Goal: Task Accomplishment & Management: Use online tool/utility

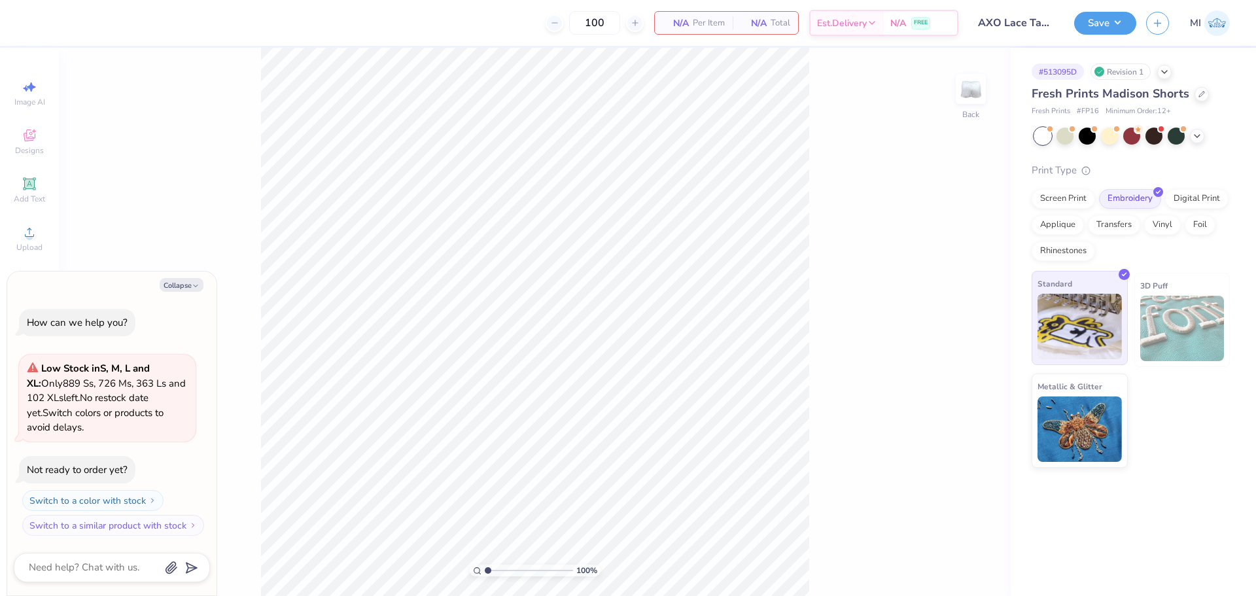
type textarea "x"
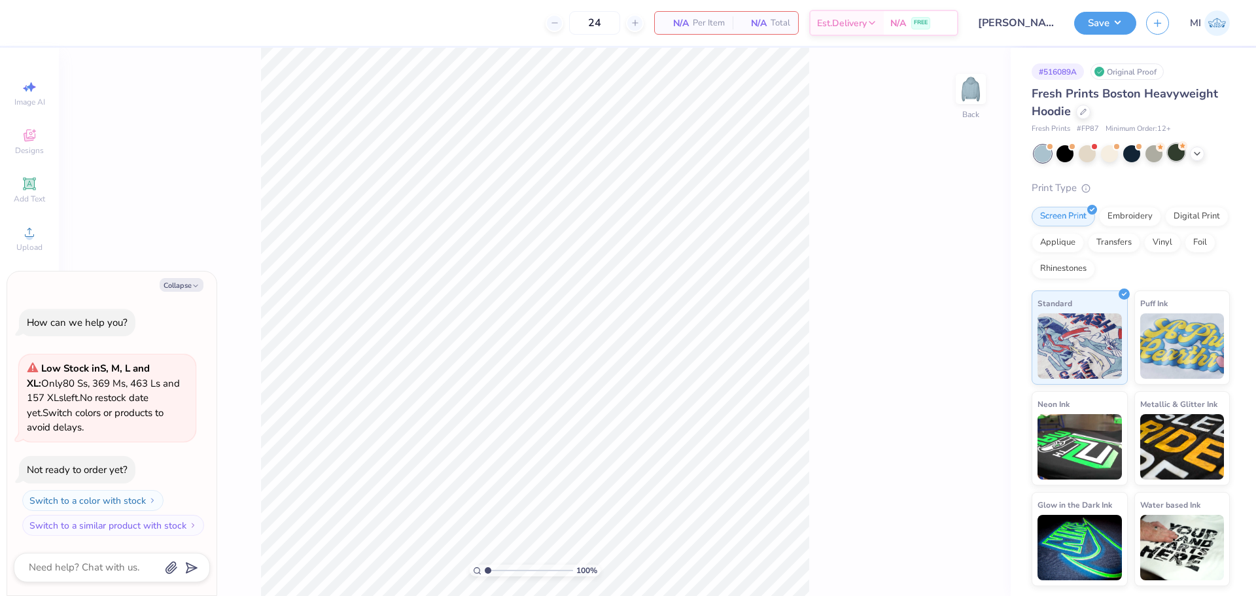
click at [1173, 154] on div at bounding box center [1176, 152] width 17 height 17
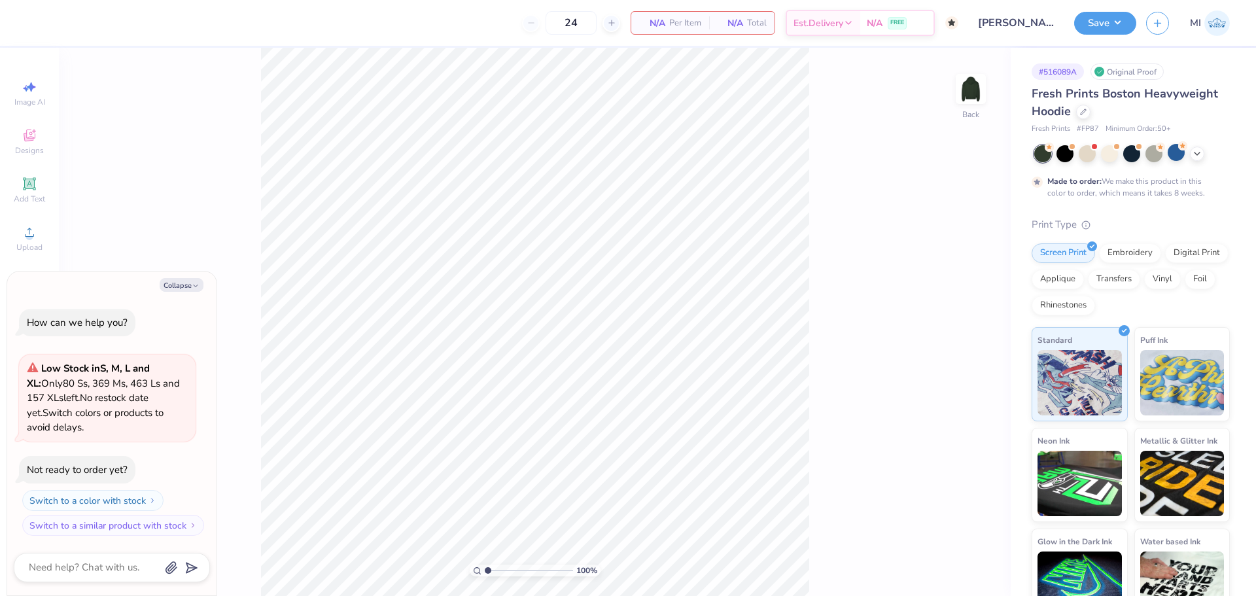
type textarea "x"
type input "50"
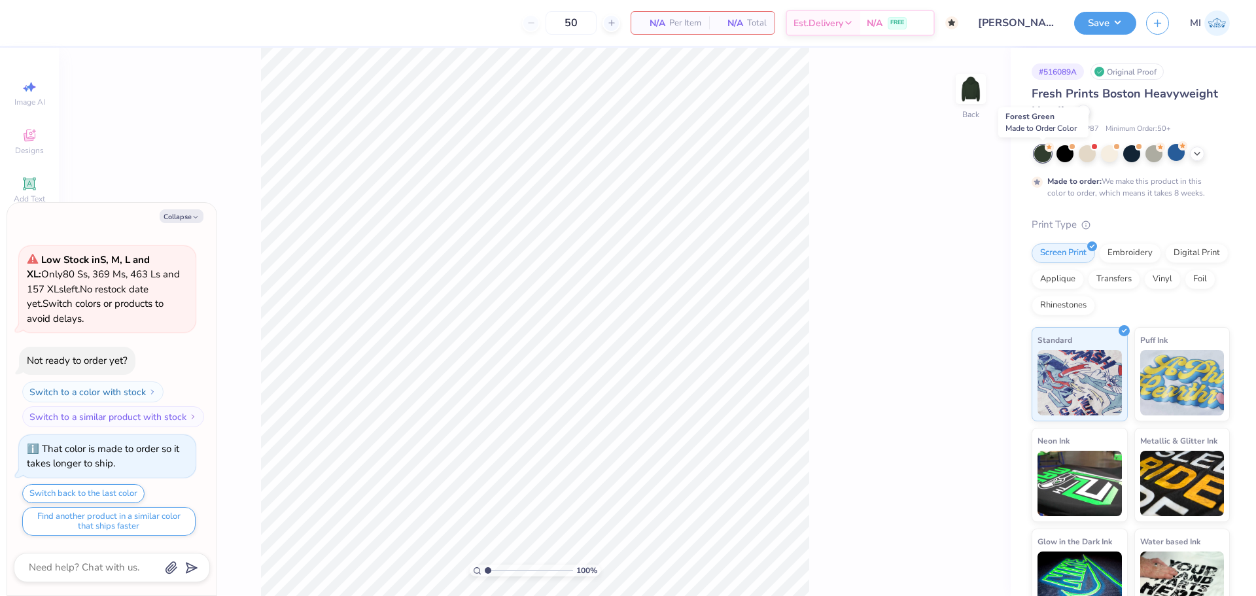
type textarea "x"
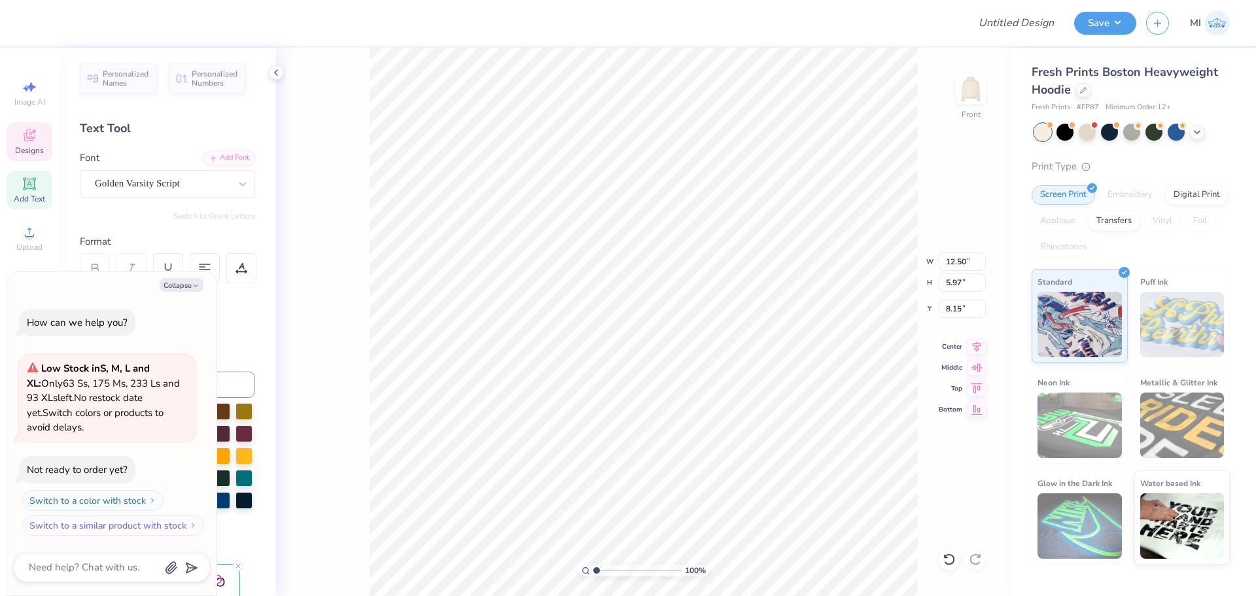
scroll to position [11, 4]
type textarea "x"
type textarea "O"
type textarea "x"
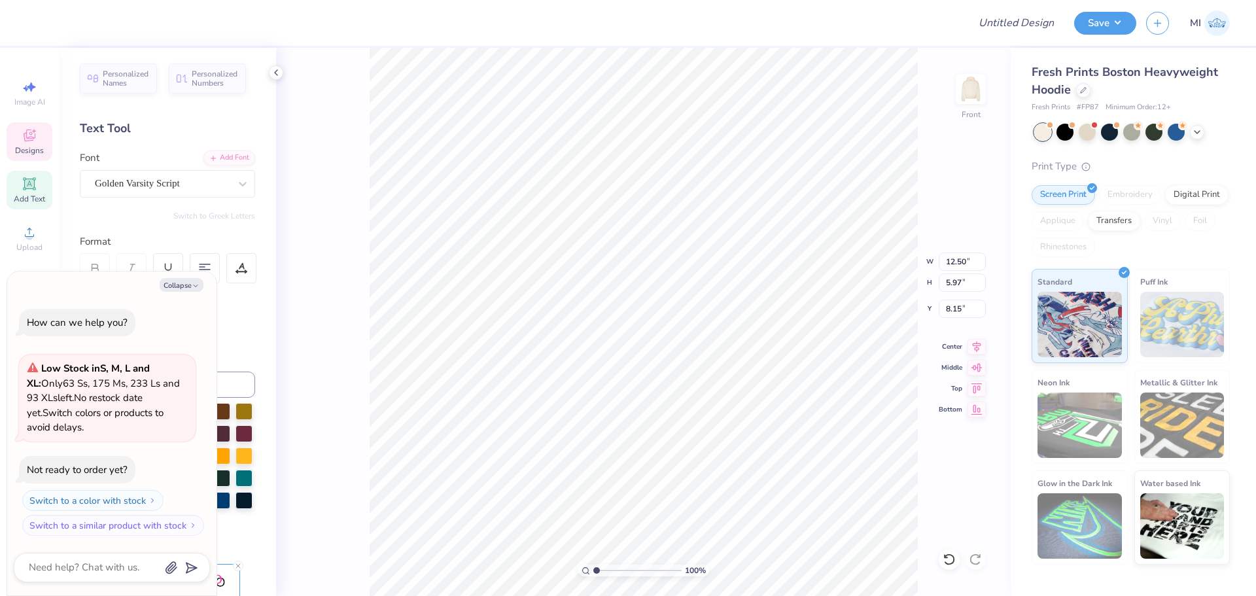
type textarea "Octo"
type textarea "x"
type textarea "October"
type textarea "x"
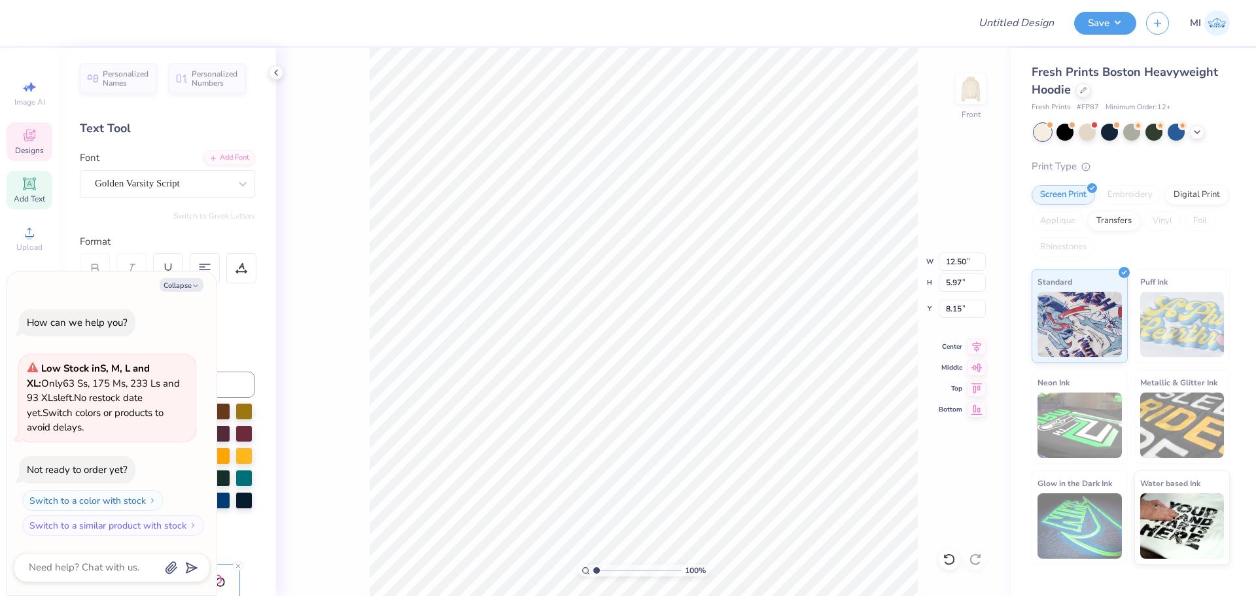
type textarea "Octoberfe"
type textarea "x"
type textarea "Octoberfest"
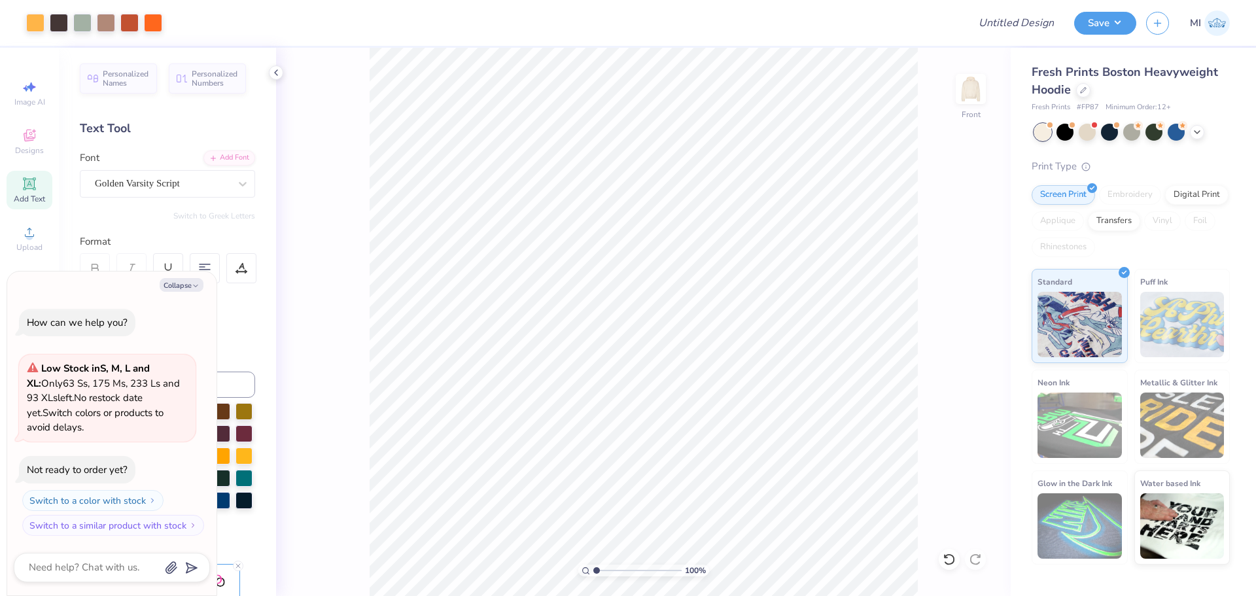
type textarea "x"
type input "1.22152498603933"
type textarea "x"
type input "1.22152498603933"
type textarea "x"
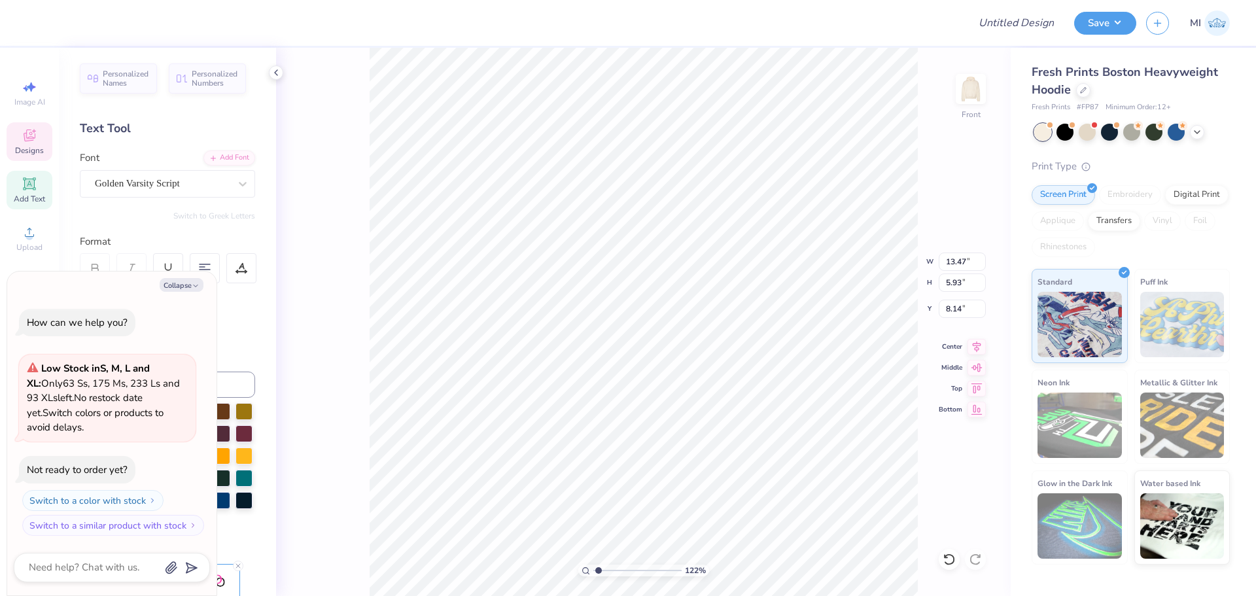
type input "1.22152498603933"
type textarea "x"
type input "11.77"
type input "5.18"
type input "8.49"
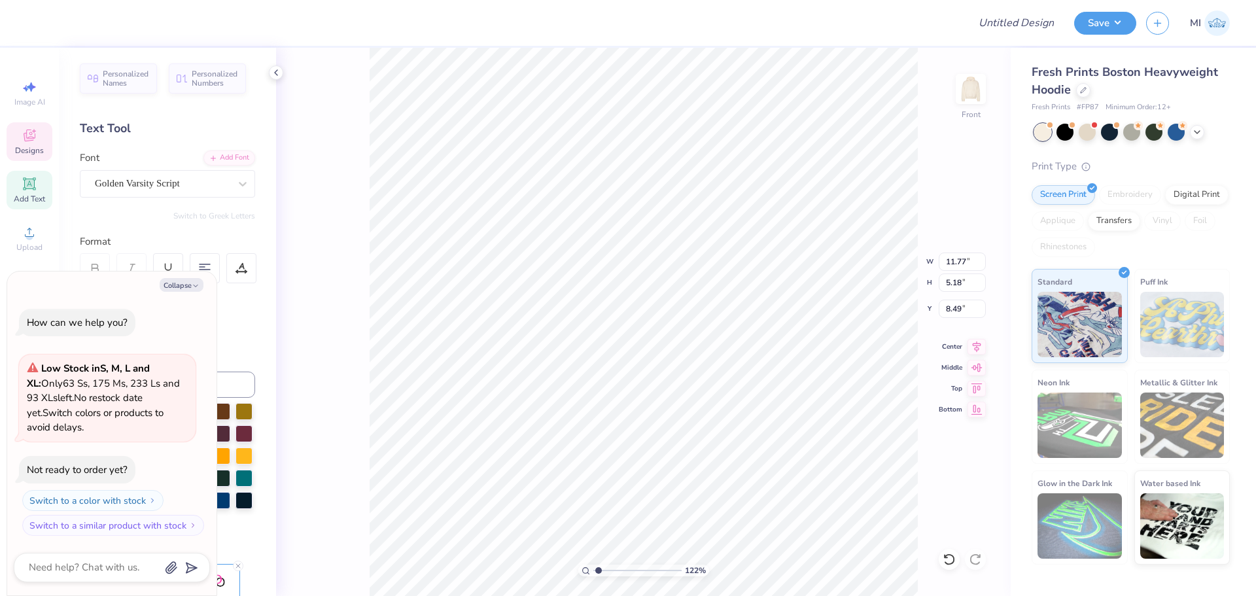
type input "1.22152498603933"
type textarea "x"
type input "1.22152498603933"
type textarea "x"
type input "4.66"
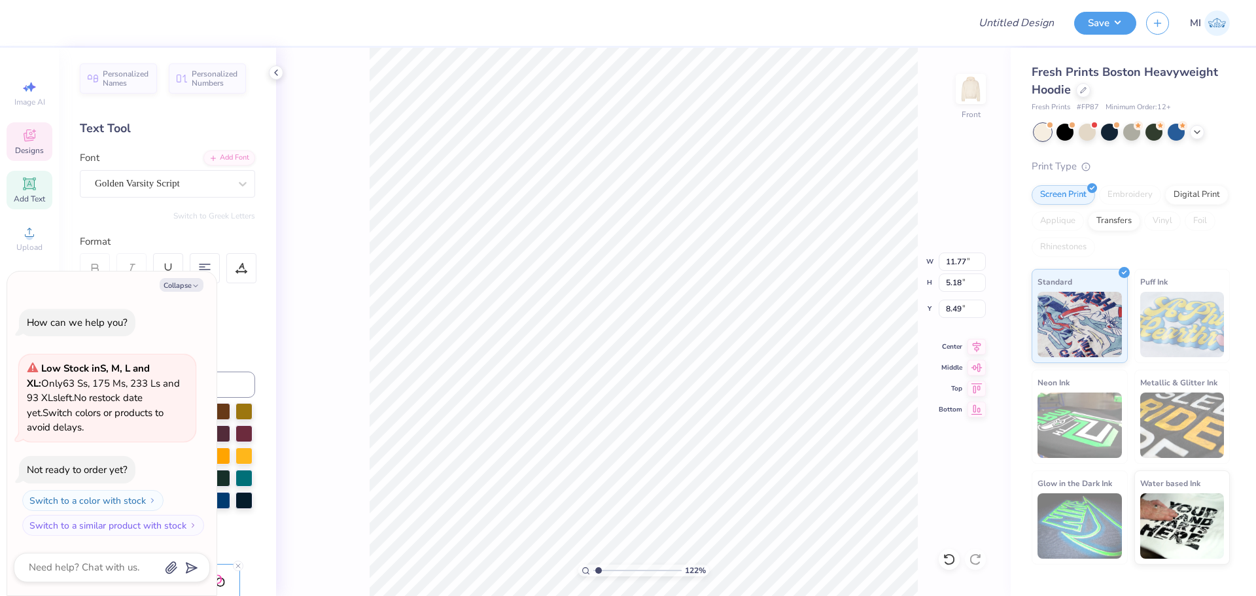
type input "1.89"
type input "8.99"
type input "1.22152498603933"
type textarea "x"
type input "1.22152498603933"
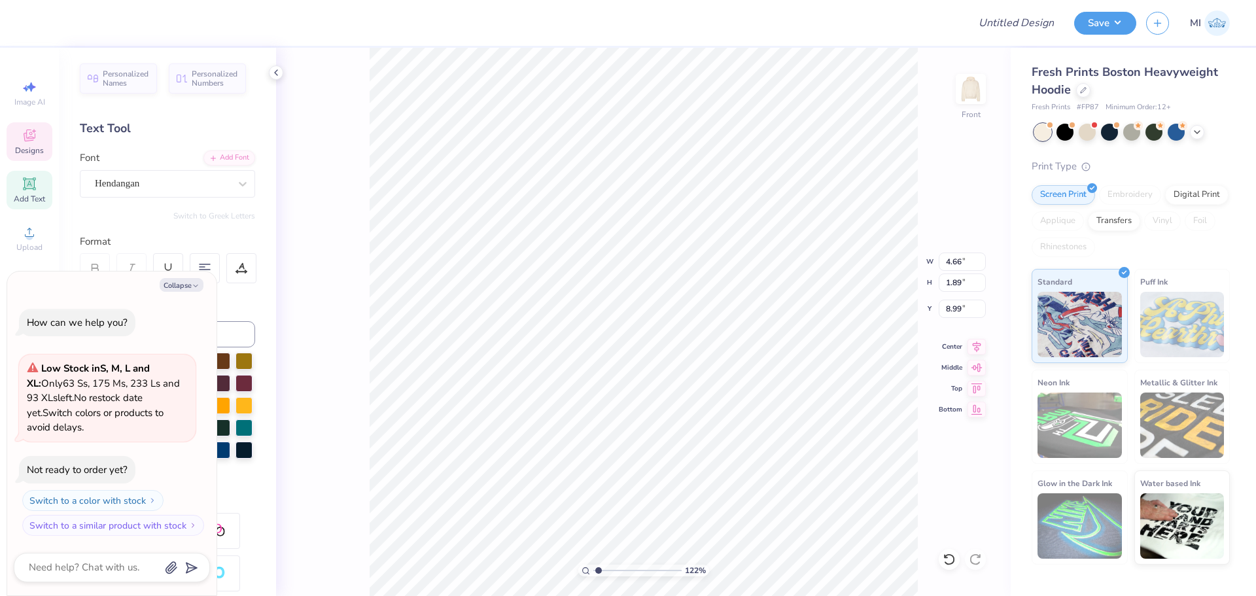
type textarea "x"
type input "1.22152498603933"
type textarea "x"
type input "1.22152498603933"
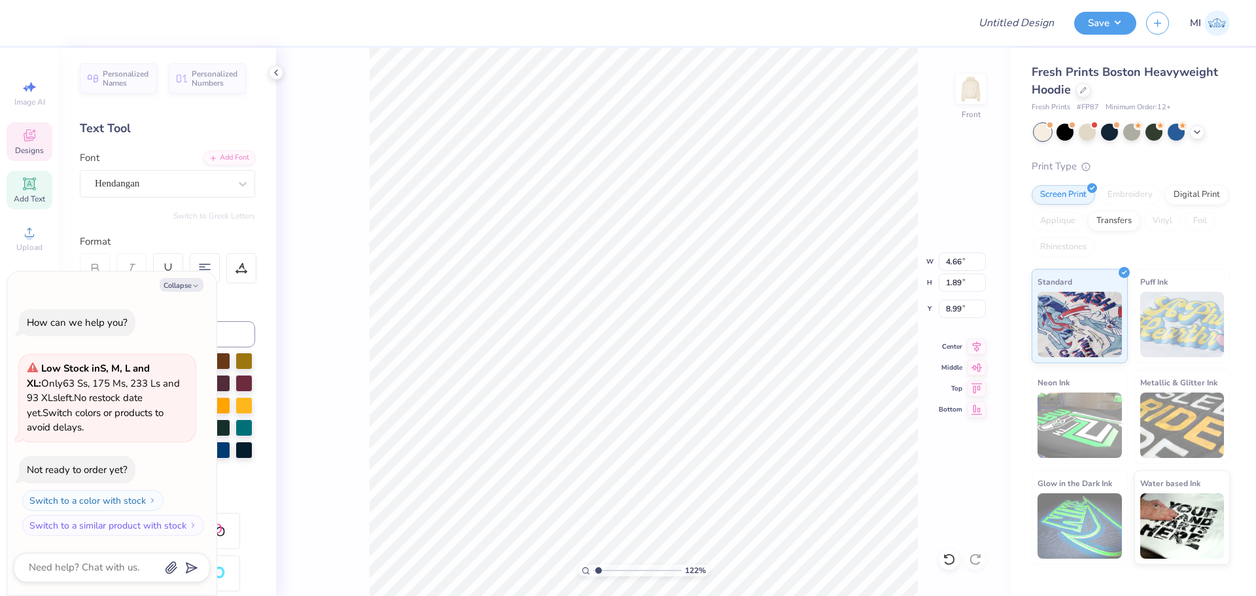
type textarea "x"
type input "1.22152498603933"
type textarea "x"
type input "1.22152498603933"
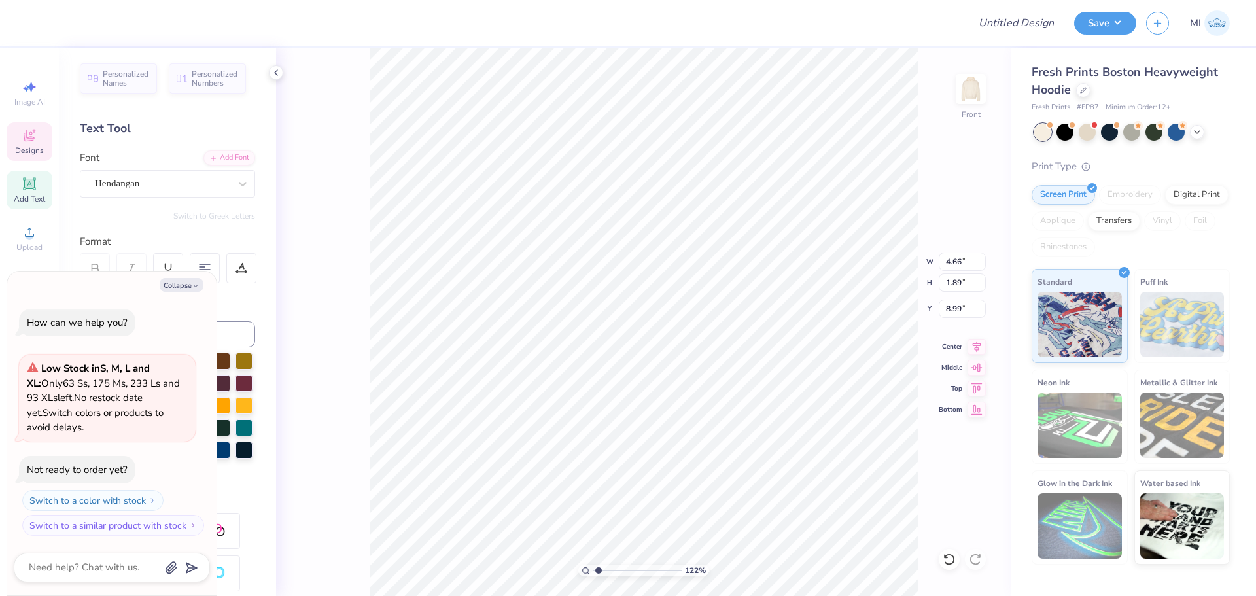
type textarea "x"
type input "1.22152498603933"
type textarea "x"
type input "1.22152498603933"
type textarea "x"
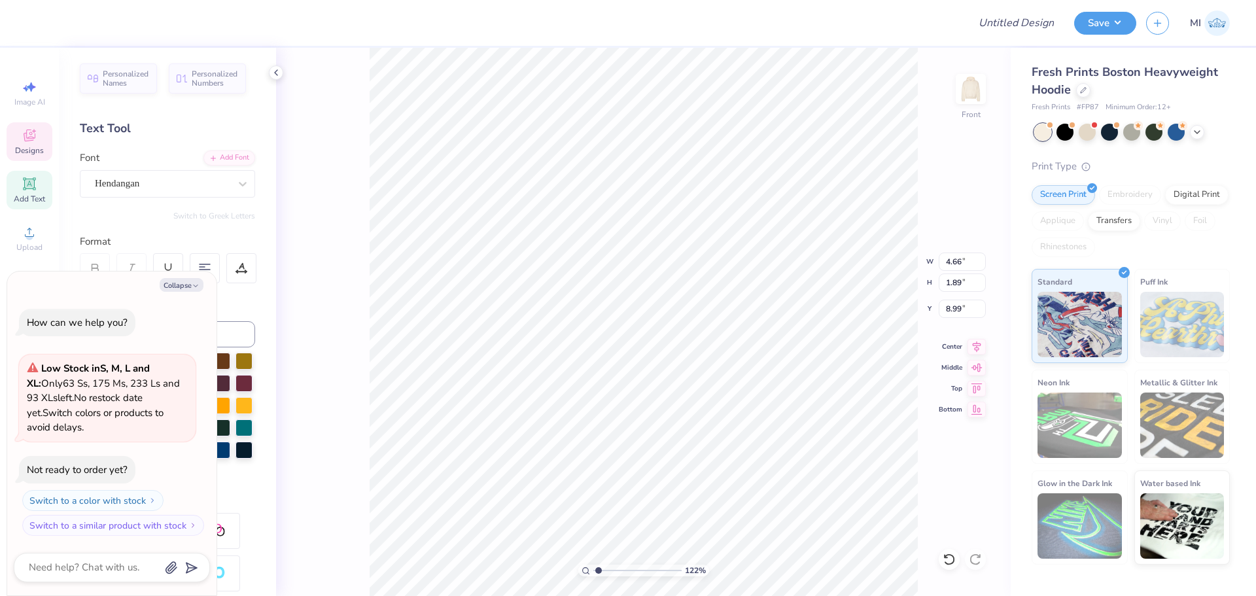
type input "1.22152498603933"
type textarea "x"
type input "1.22152498603933"
type textarea "x"
type input "1.22152498603933"
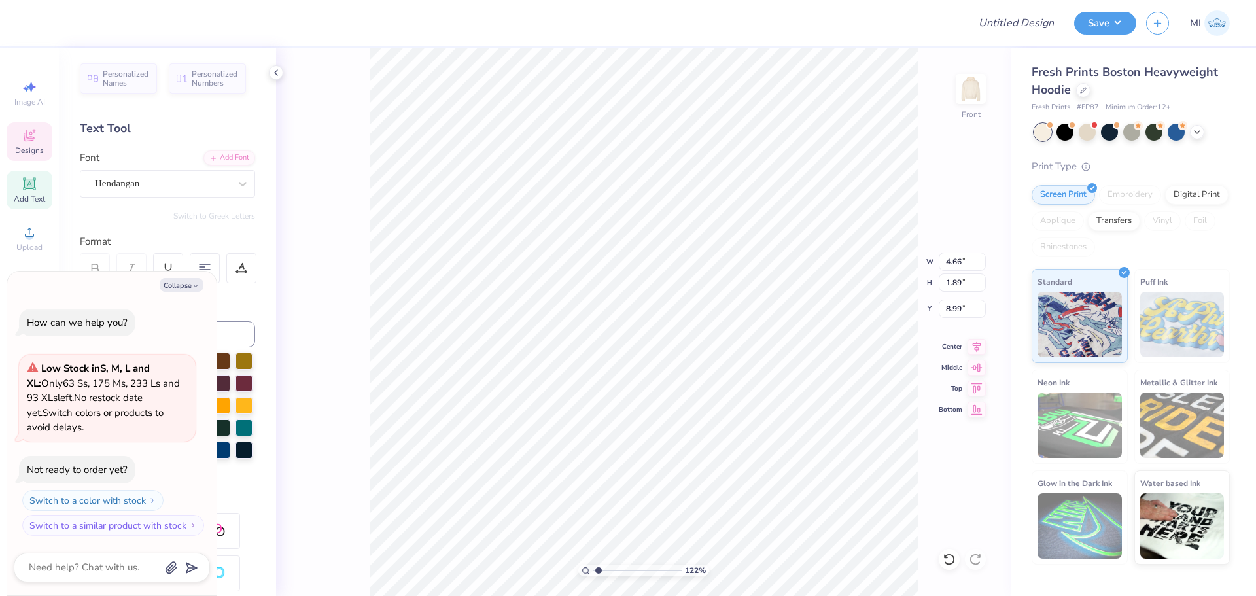
type textarea "x"
type input "1.22152498603933"
type textarea "x"
type input "1.22152498603933"
type textarea "x"
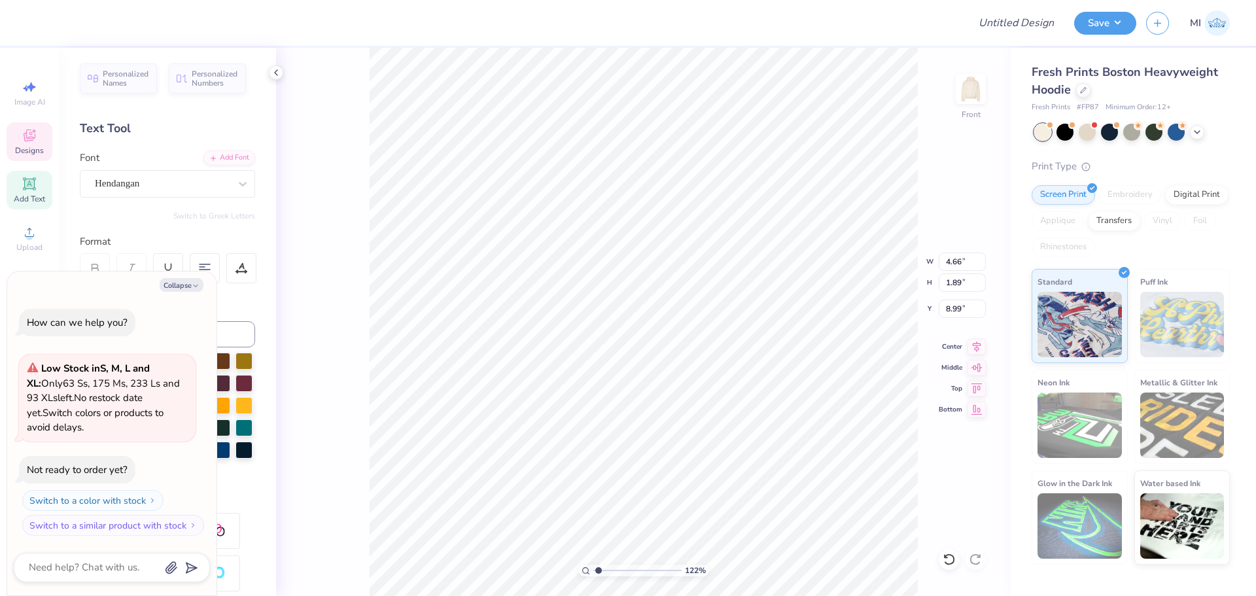
type input "1.22152498603933"
type textarea "x"
type input "1.22152498603933"
type textarea "x"
type textarea "P"
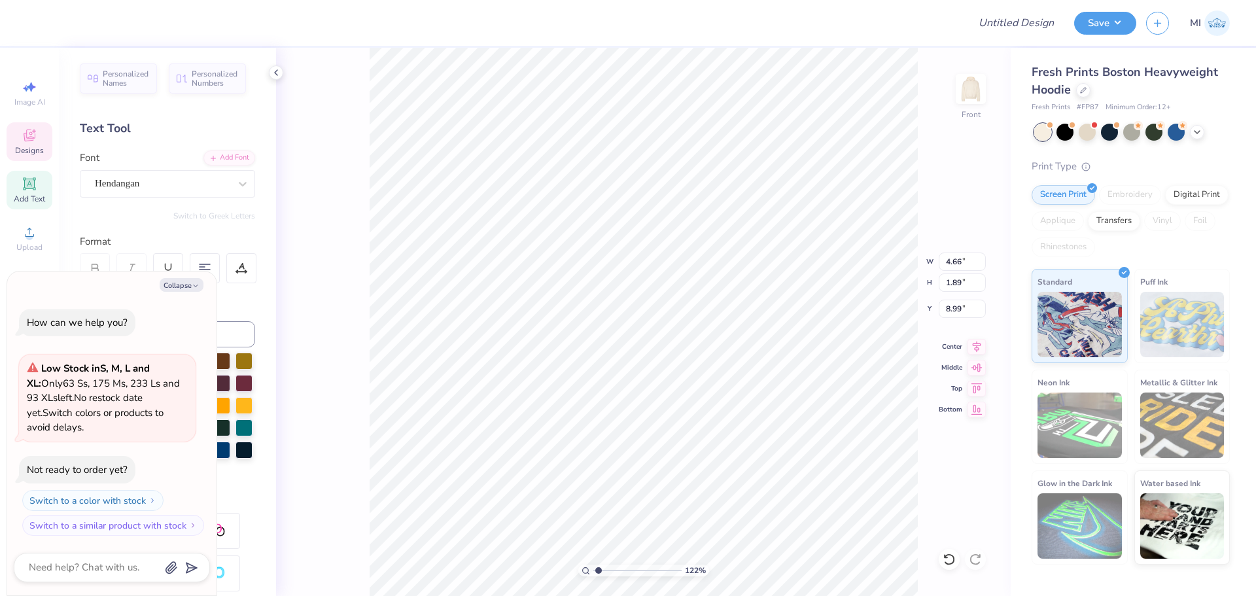
scroll to position [11, 2]
type input "1.22152498603933"
type textarea "x"
type textarea "P"
type input "1.22152498603933"
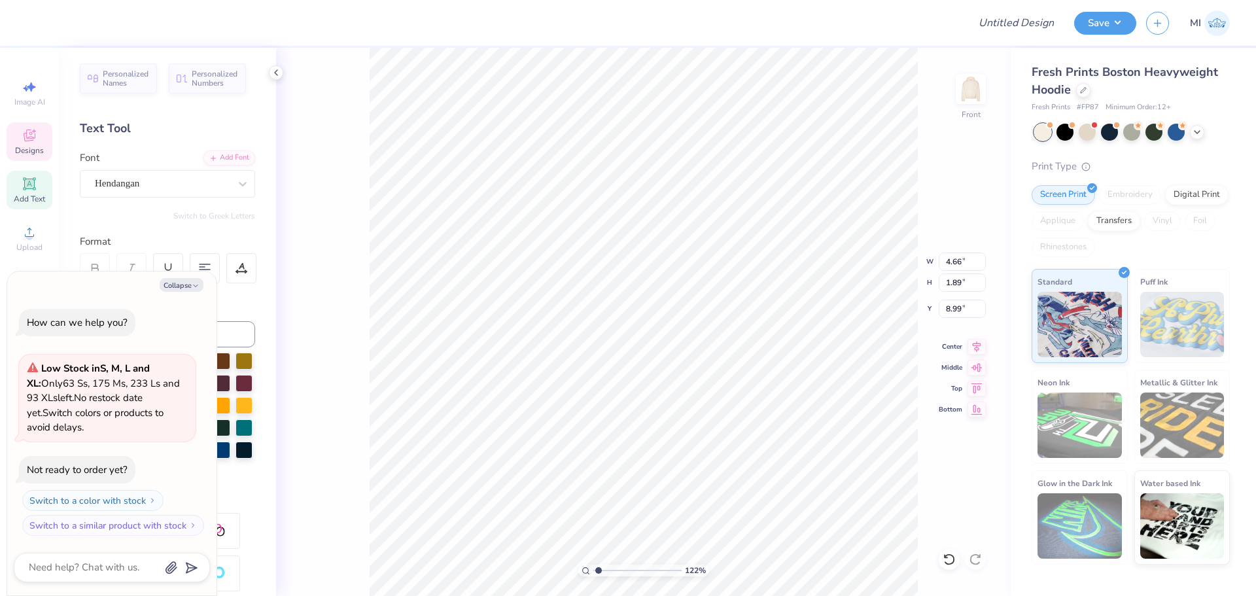
type textarea "x"
type textarea "Ps"
type input "1.22152498603933"
type textarea "x"
type textarea "Psi"
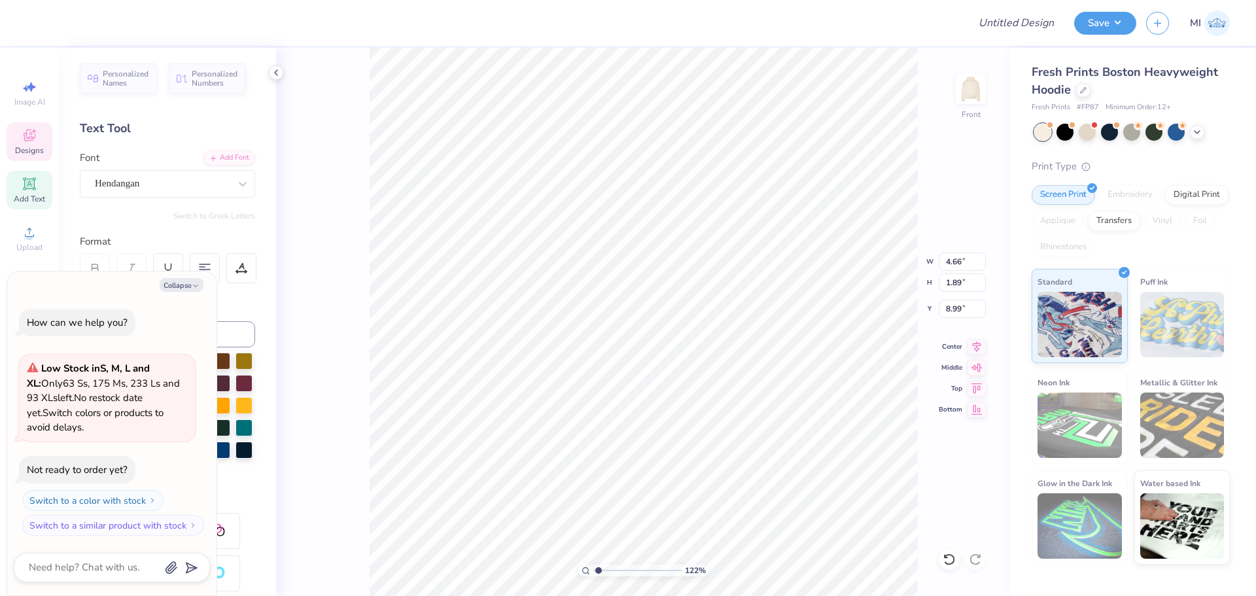
type input "1.22152498603933"
type textarea "x"
type textarea "Psi"
type input "1.22152498603933"
type textarea "x"
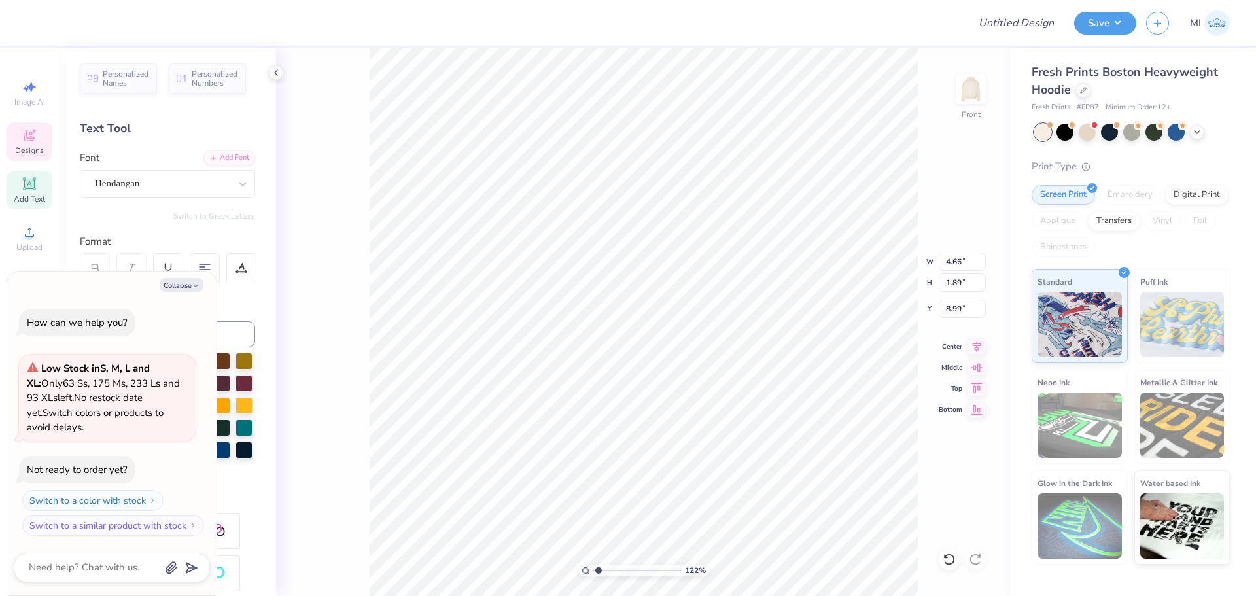
type input "1.22152498603933"
type textarea "x"
type textarea "Psi U"
type input "1.22152498603933"
type textarea "x"
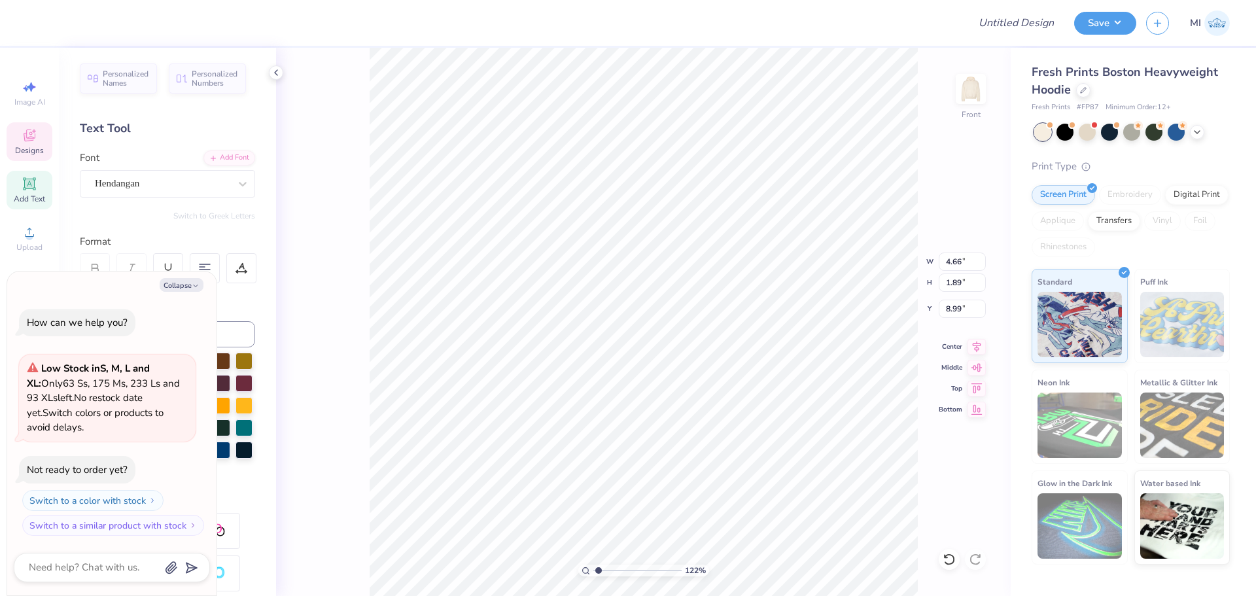
type textarea "Psi Up"
type input "1.22152498603933"
type textarea "x"
type input "1.22152498603933"
type textarea "x"
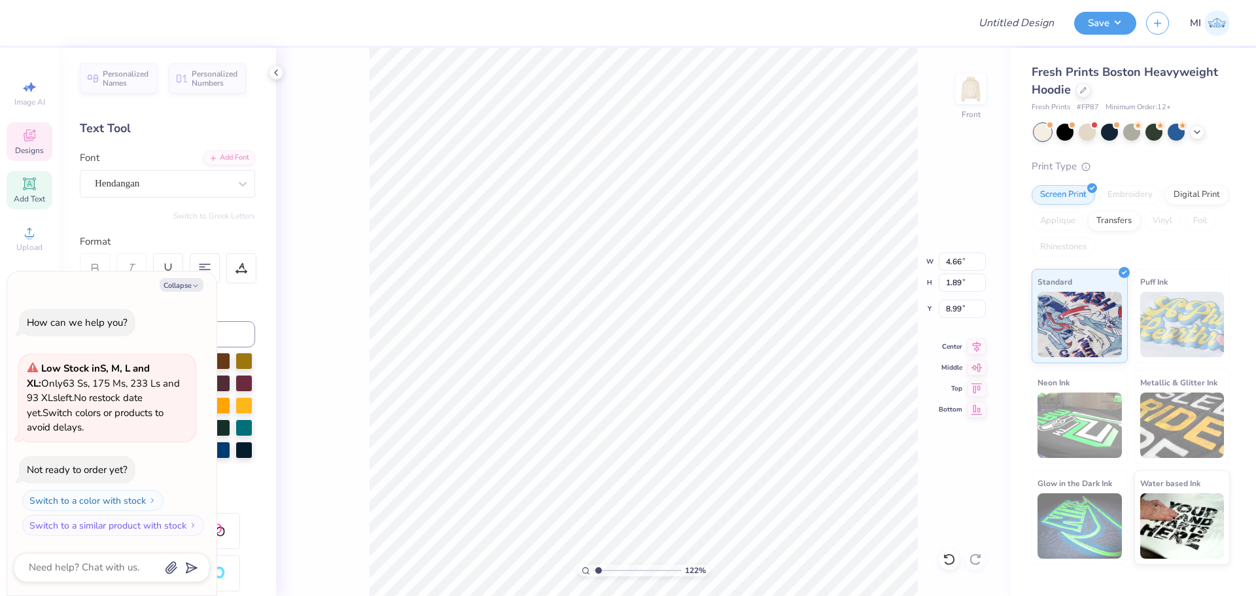
type textarea "Psi Upsi"
type input "1.22152498603933"
type textarea "x"
type textarea "Psi Upsilo"
type input "1.22152498603933"
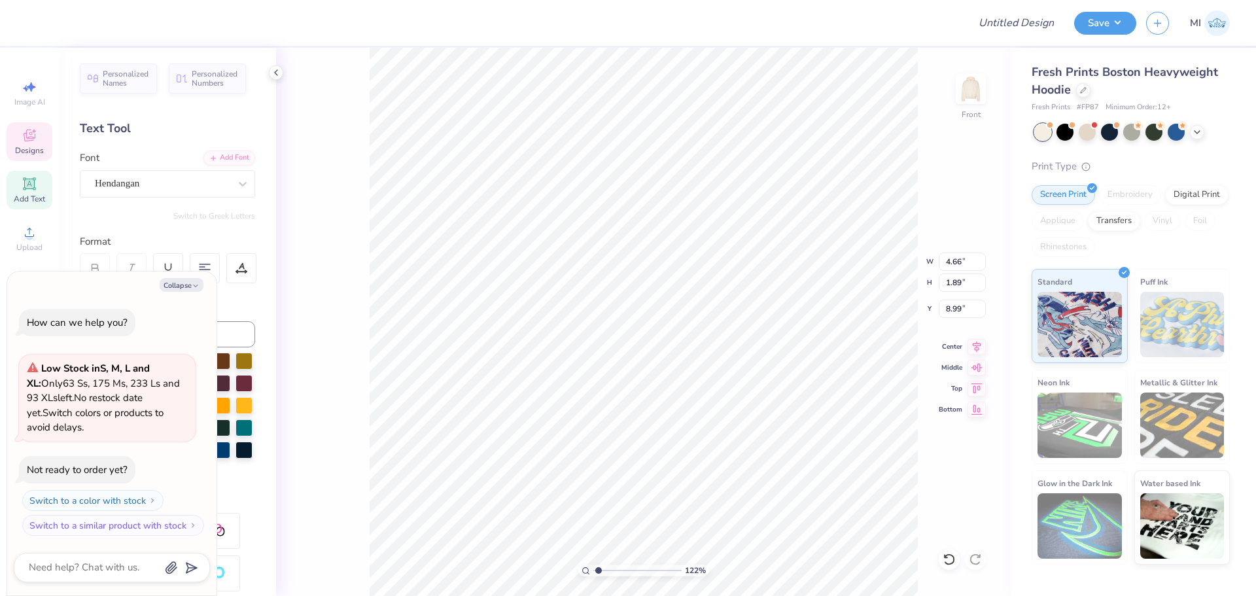
type textarea "x"
type textarea "Psi Upsilon"
type input "1.22152498603933"
type textarea "x"
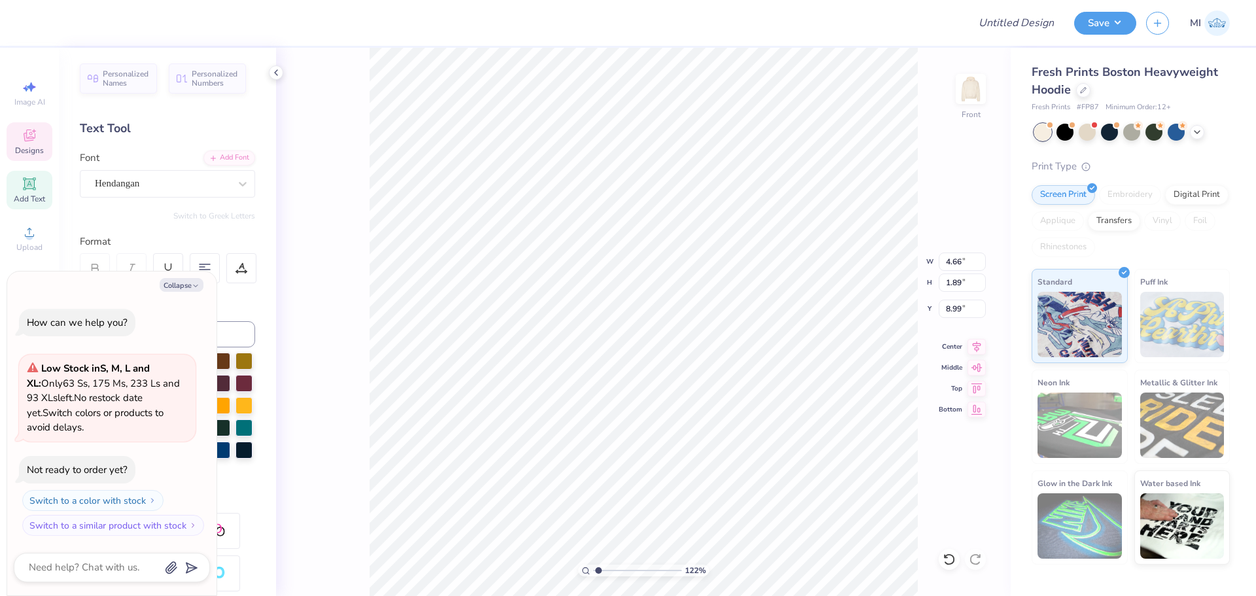
type input "1.22152498603933"
type textarea "x"
type input "1.44"
type input "1.07"
type input "12.24"
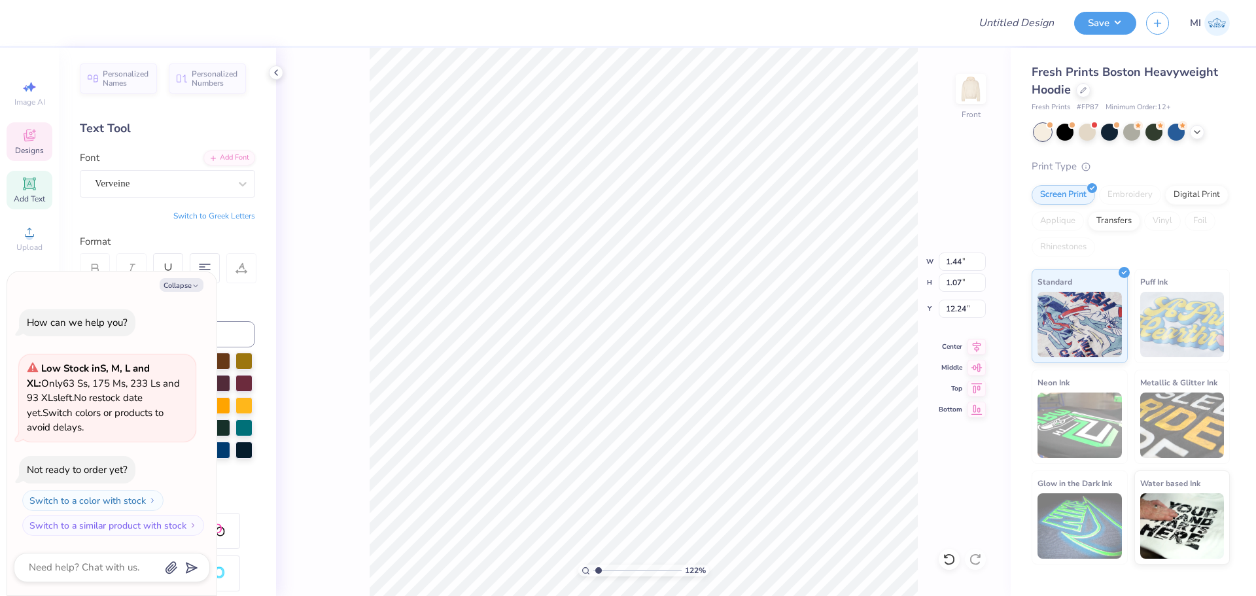
scroll to position [11, 2]
type input "1.22152498603933"
type textarea "x"
type textarea "18"
type input "1.22152498603933"
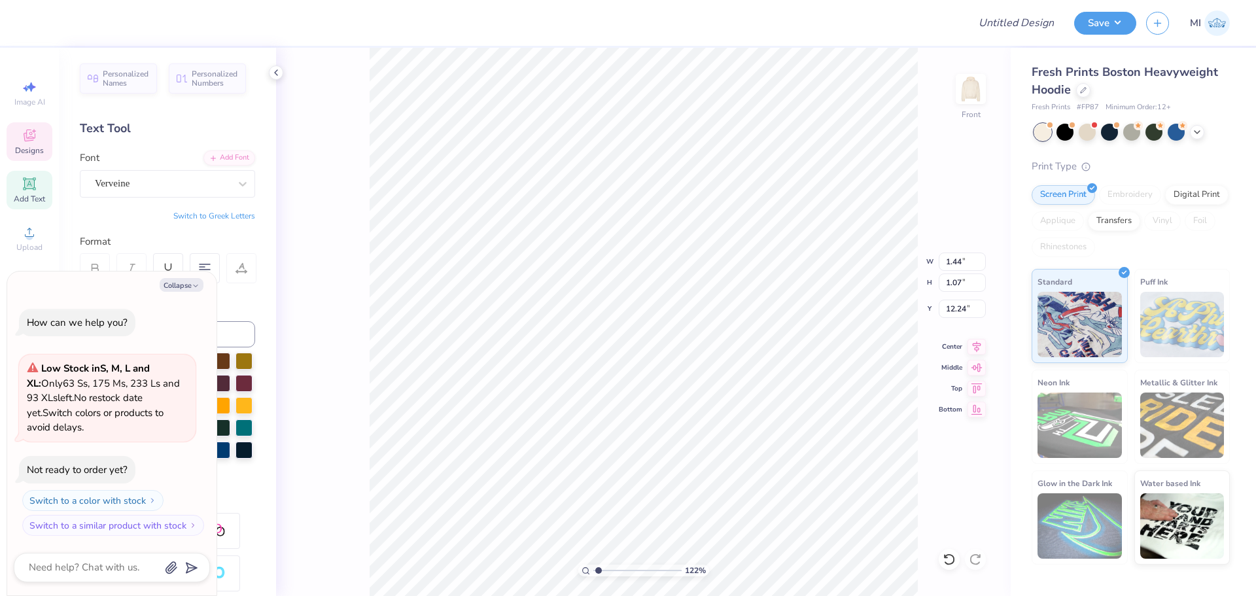
type textarea "x"
type textarea "183"
type input "1.22152498603933"
type textarea "x"
type input "1.22152498603933"
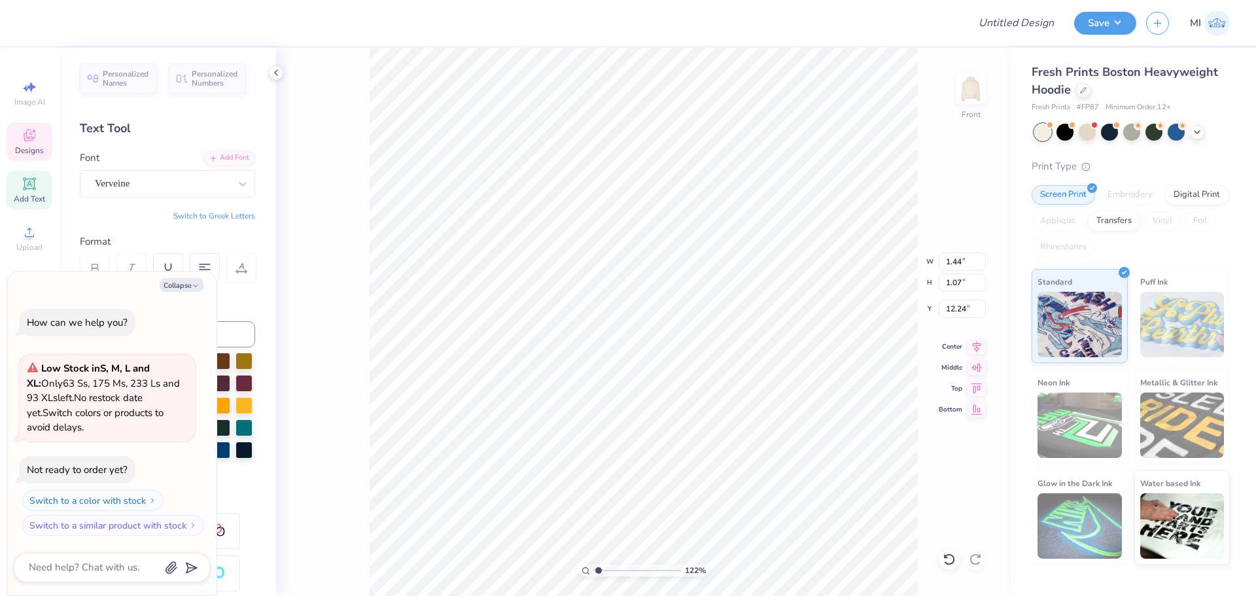
type textarea "x"
type textarea "1833"
type input "1.22152498603933"
type textarea "x"
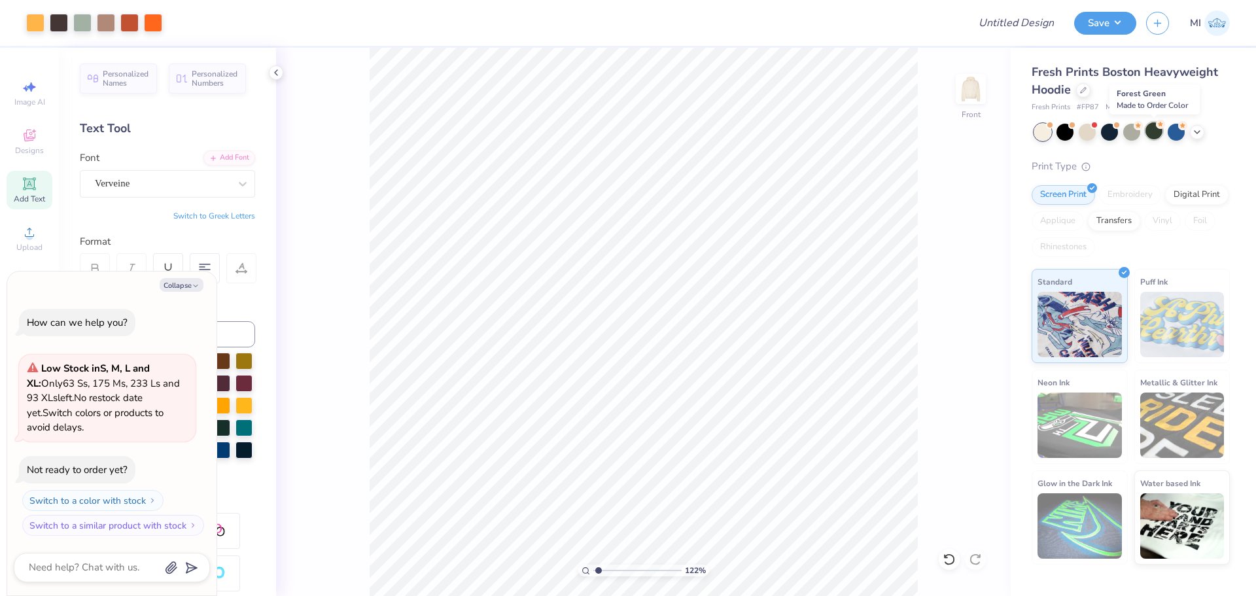
click at [1160, 137] on div at bounding box center [1153, 130] width 17 height 17
type input "1.22152498603933"
type textarea "x"
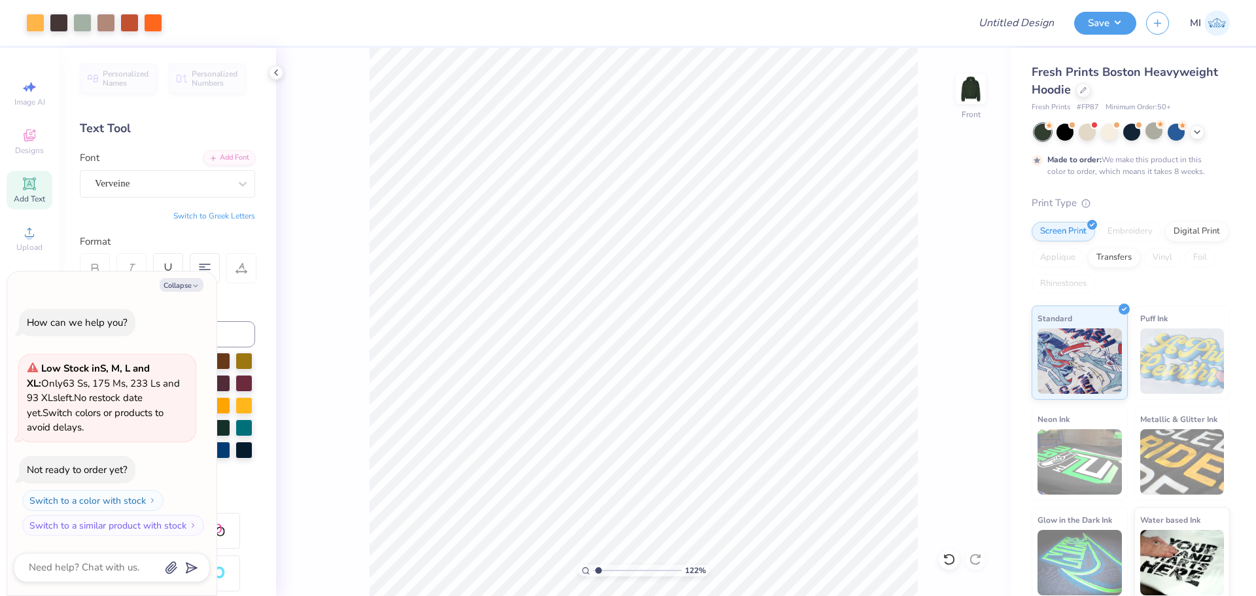
type input "1.22152498603933"
type textarea "x"
type input "1.22152498603933"
type textarea "x"
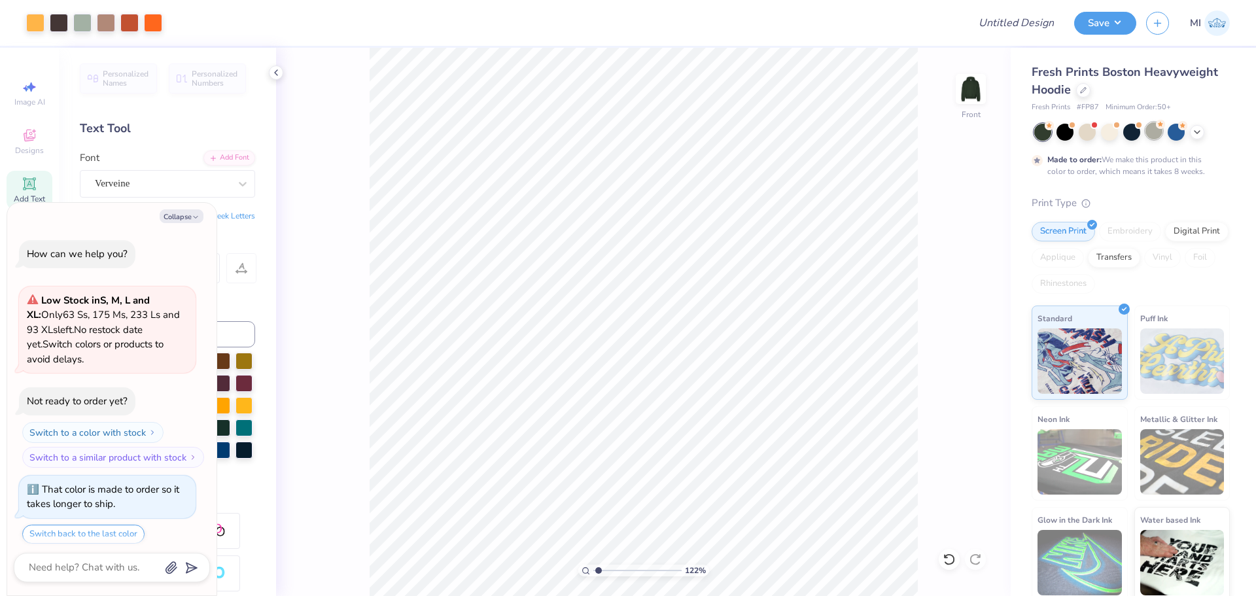
scroll to position [41, 0]
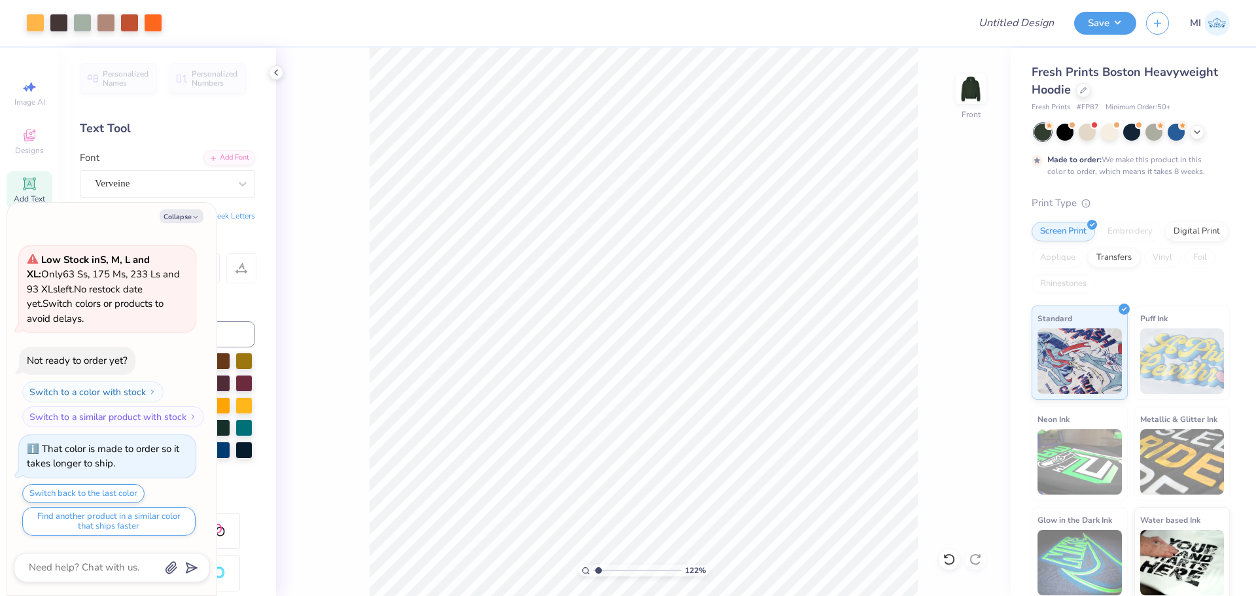
type input "1.22152498603933"
type textarea "x"
type input "1.22152498603933"
type textarea "x"
